Goal: Information Seeking & Learning: Learn about a topic

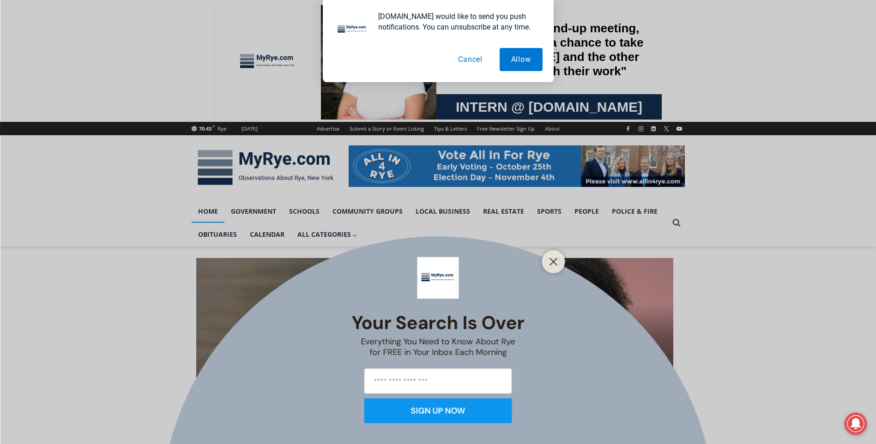
click at [466, 57] on button "Cancel" at bounding box center [471, 59] width 48 height 23
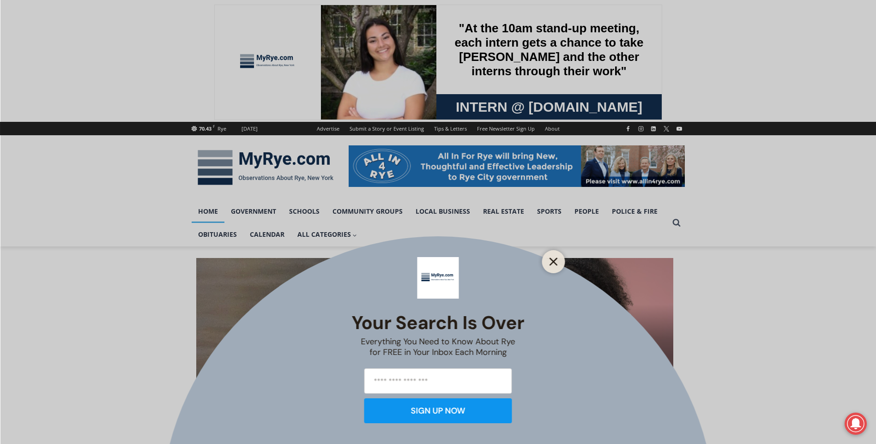
click at [552, 264] on icon "Close" at bounding box center [554, 262] width 8 height 8
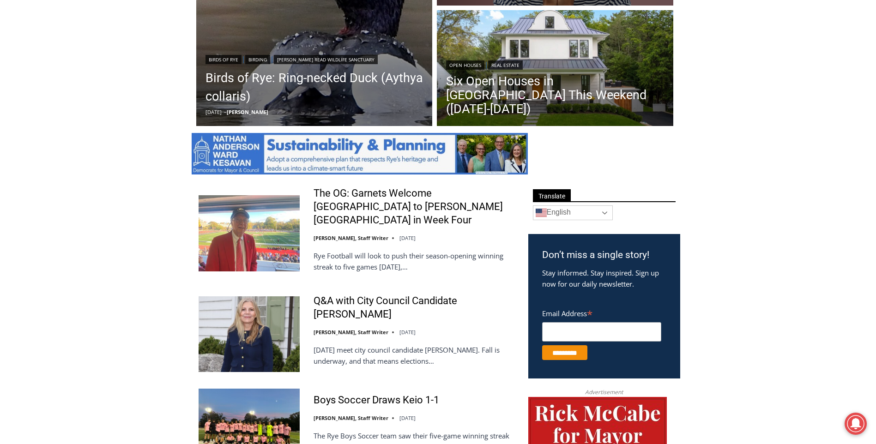
scroll to position [370, 0]
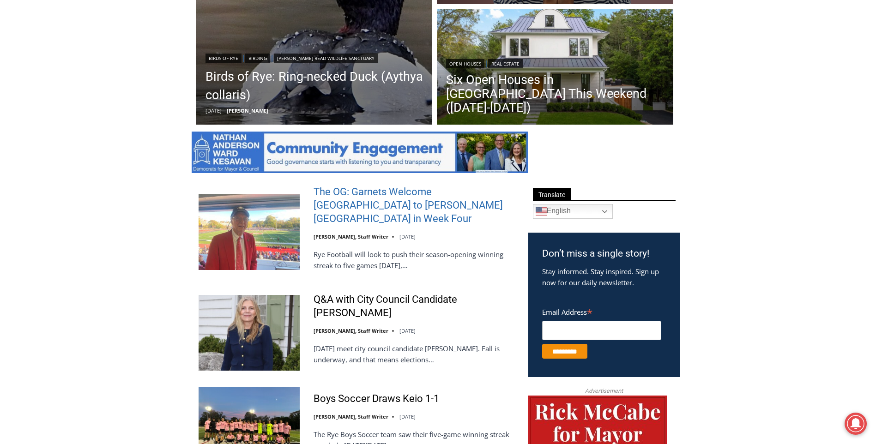
click at [408, 205] on link "The OG: Garnets Welcome [GEOGRAPHIC_DATA] to [PERSON_NAME][GEOGRAPHIC_DATA] in …" at bounding box center [415, 206] width 203 height 40
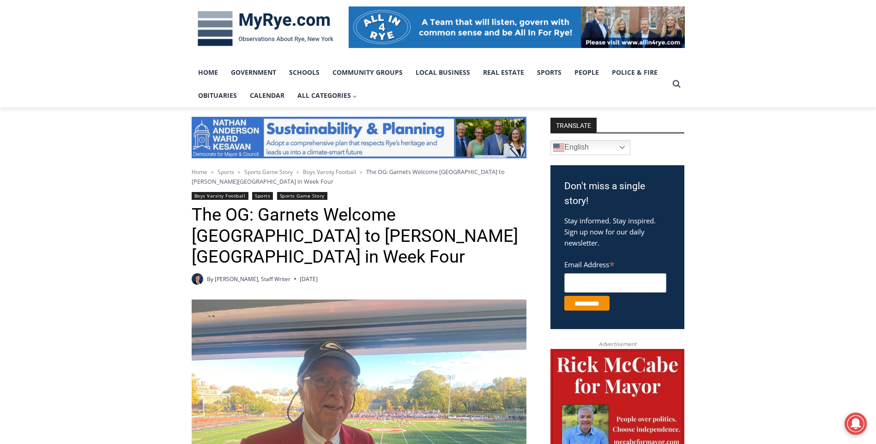
scroll to position [121, 0]
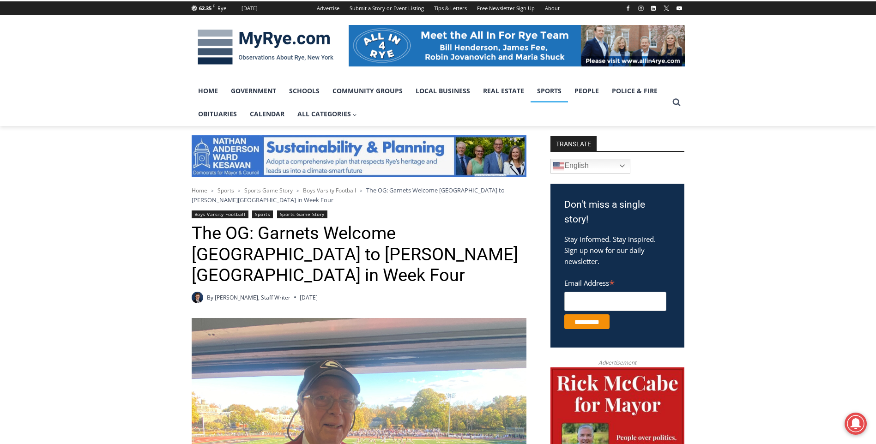
click at [542, 88] on link "Sports" at bounding box center [549, 90] width 37 height 23
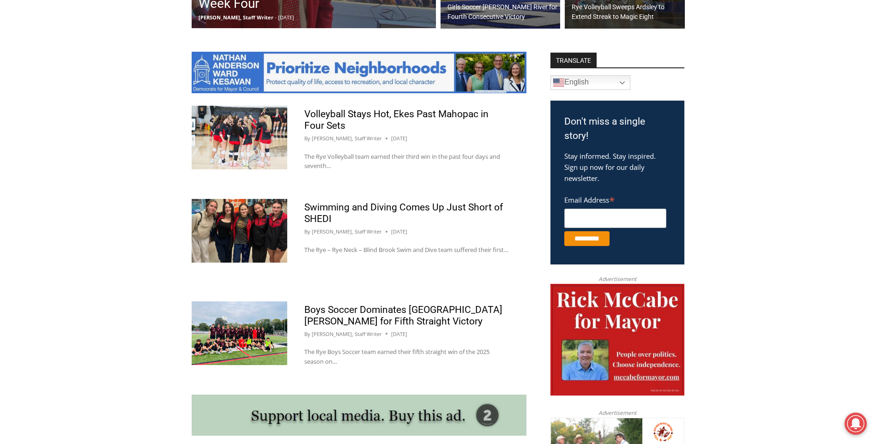
scroll to position [462, 0]
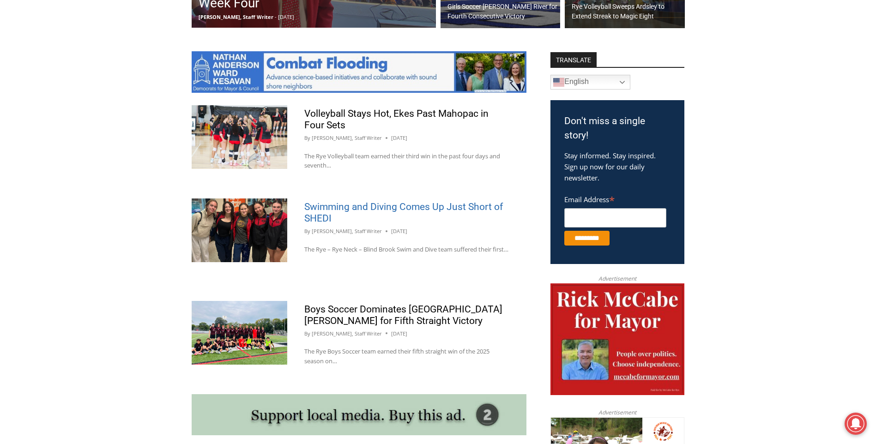
click at [316, 217] on link "Swimming and Diving Comes Up Just Short of SHEDI" at bounding box center [403, 212] width 199 height 23
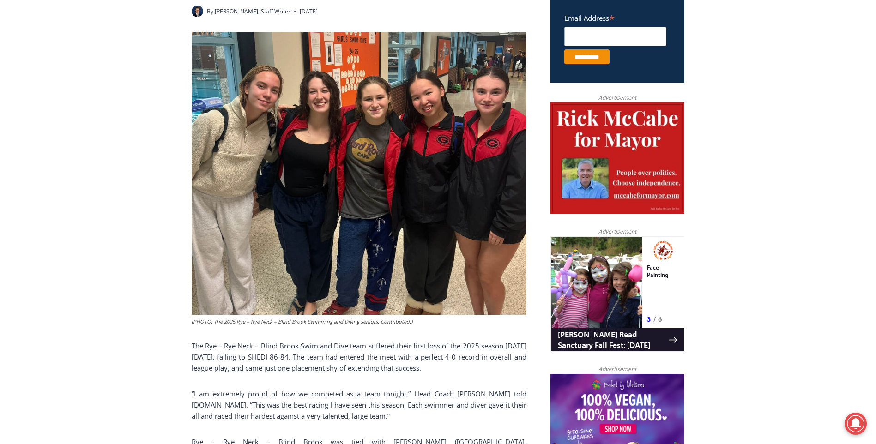
scroll to position [370, 0]
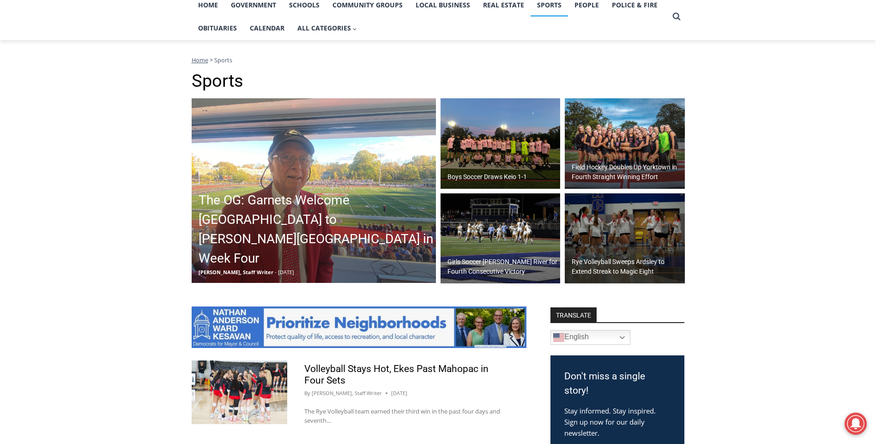
scroll to position [185, 0]
